Goal: Information Seeking & Learning: Learn about a topic

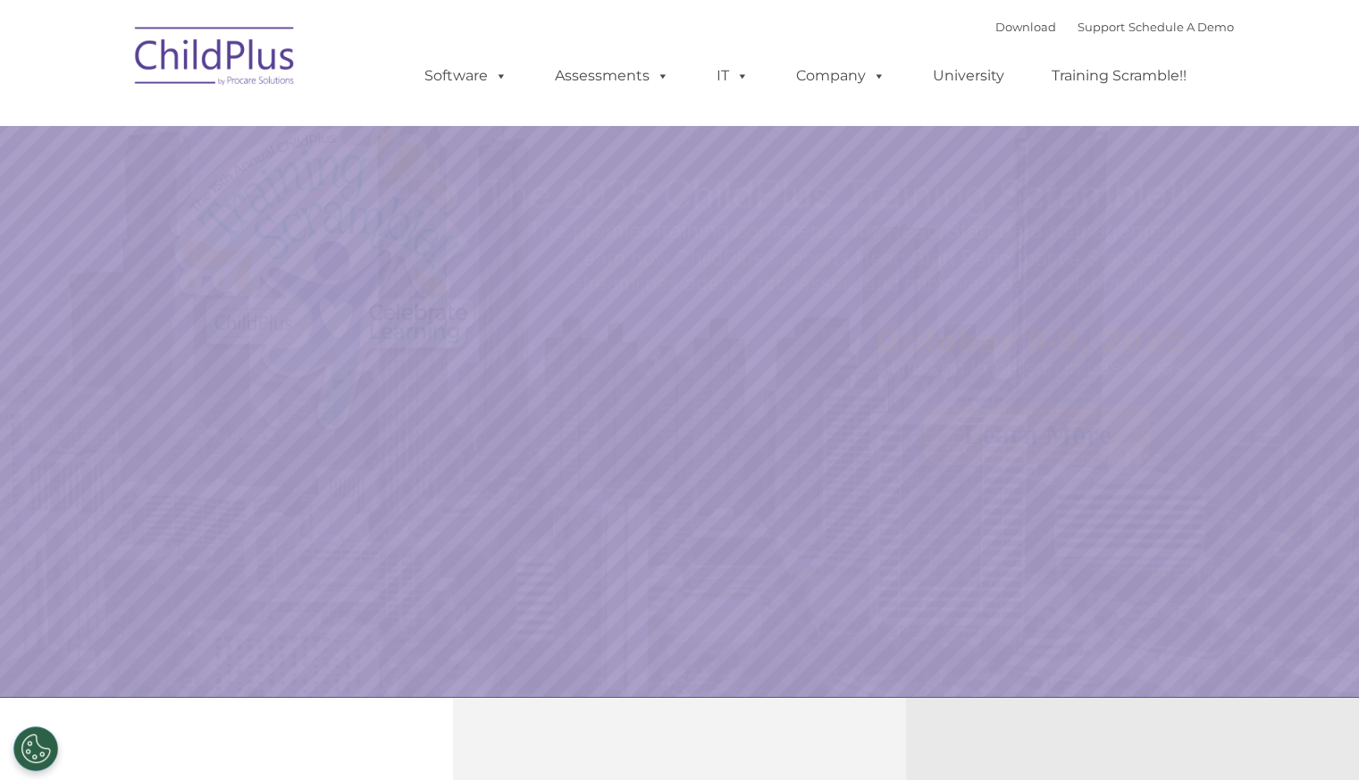
select select "MEDIUM"
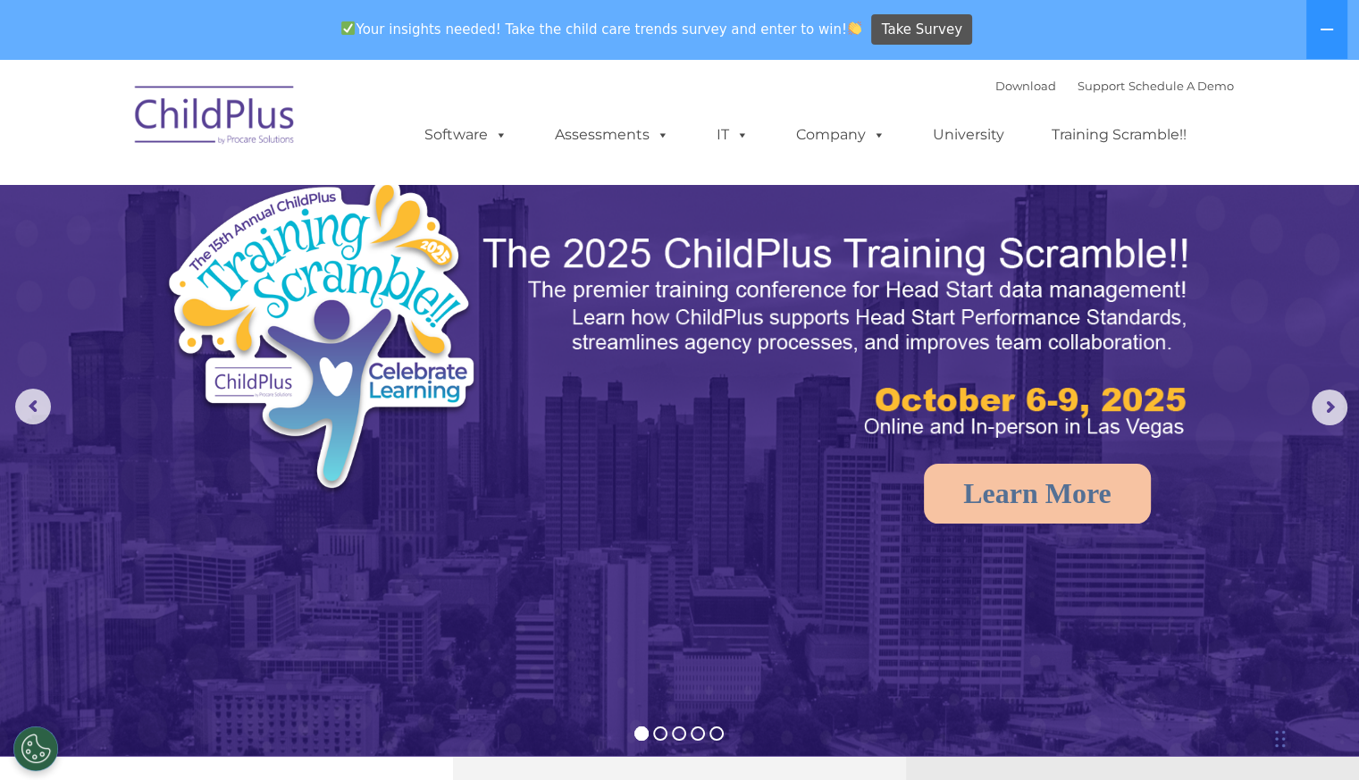
click at [961, 135] on link "University" at bounding box center [968, 135] width 107 height 36
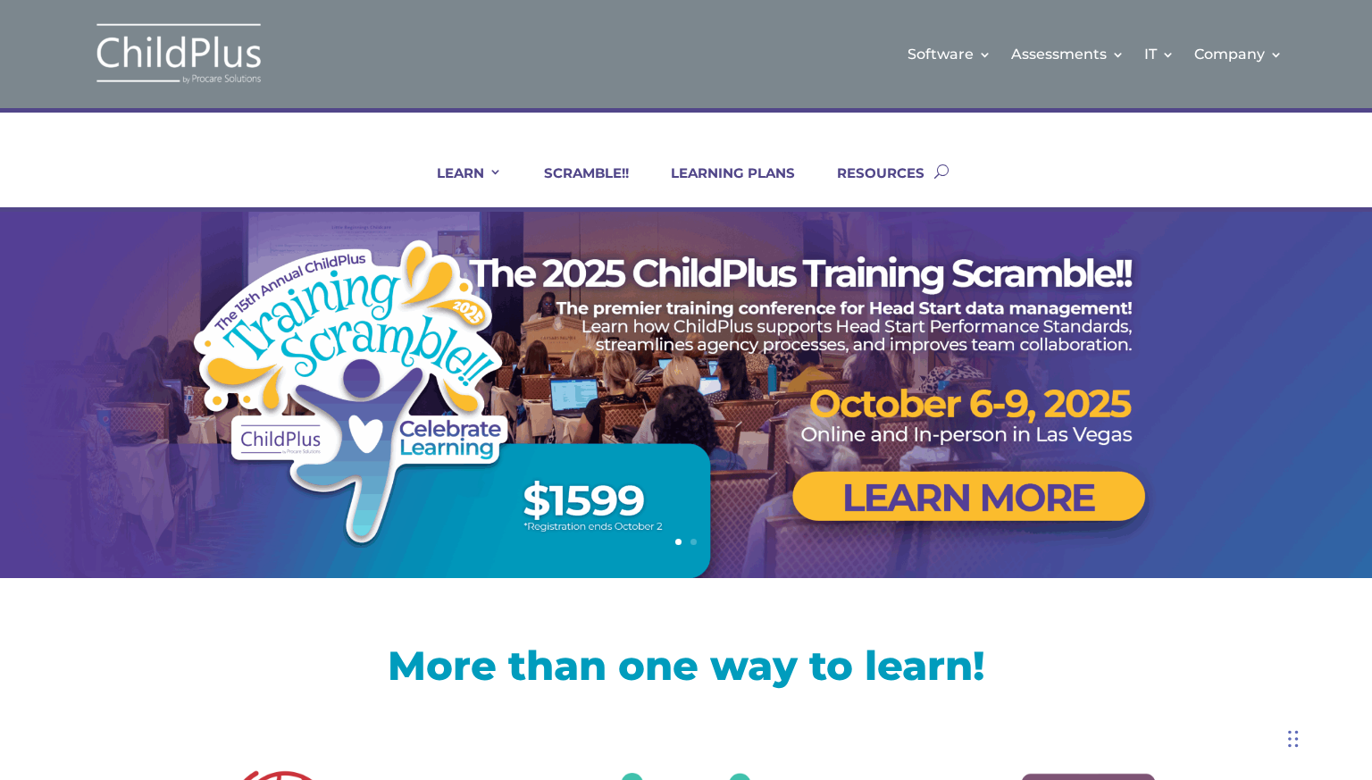
click at [938, 265] on link "Certifications and PIR Coaching" at bounding box center [941, 277] width 179 height 45
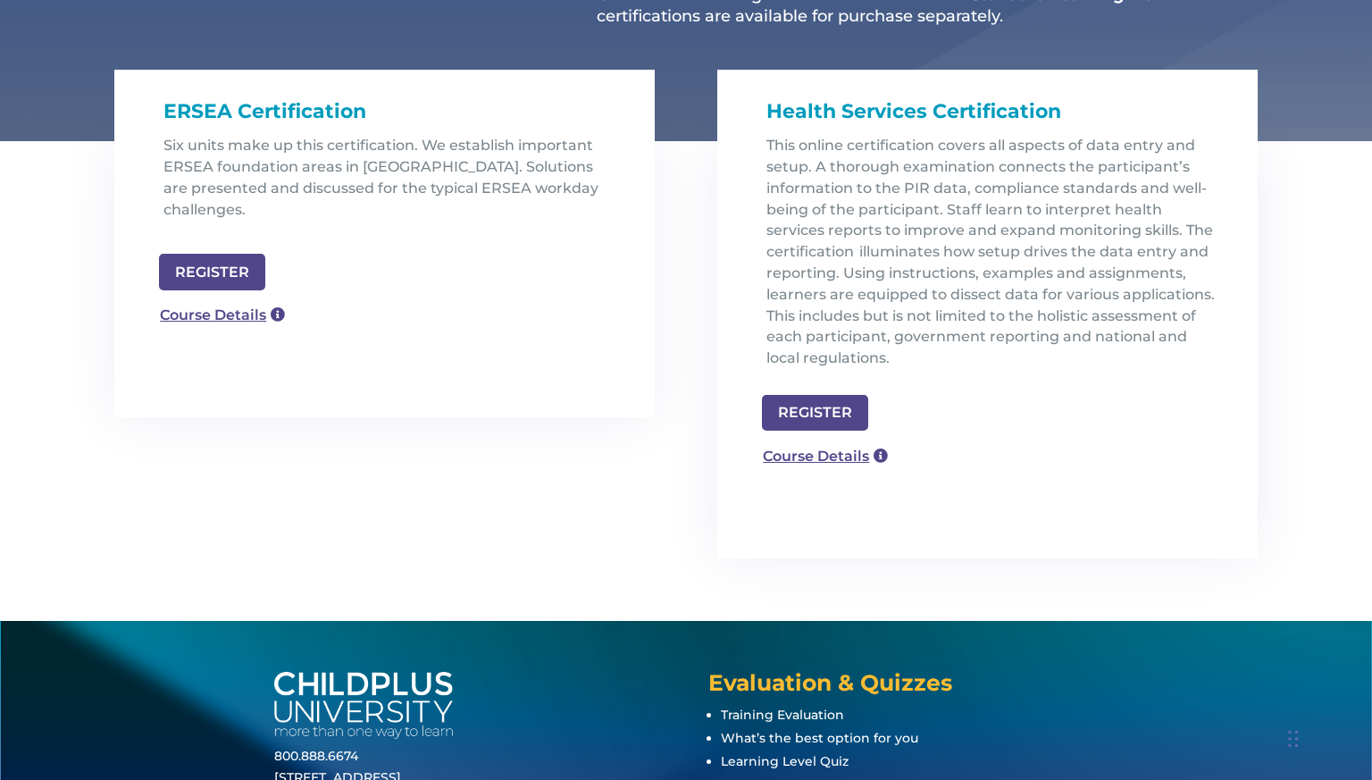
scroll to position [540, 0]
